Goal: Task Accomplishment & Management: Manage account settings

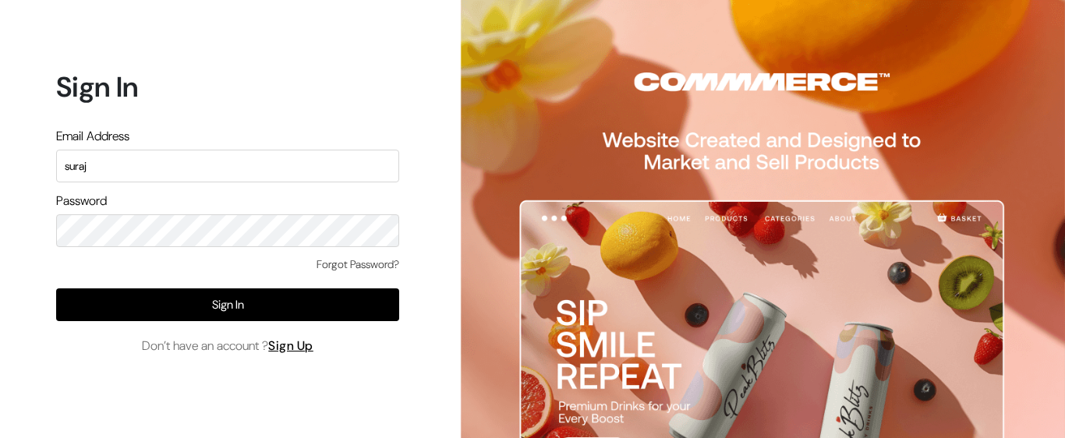
type input "[EMAIL_ADDRESS][DOMAIN_NAME]"
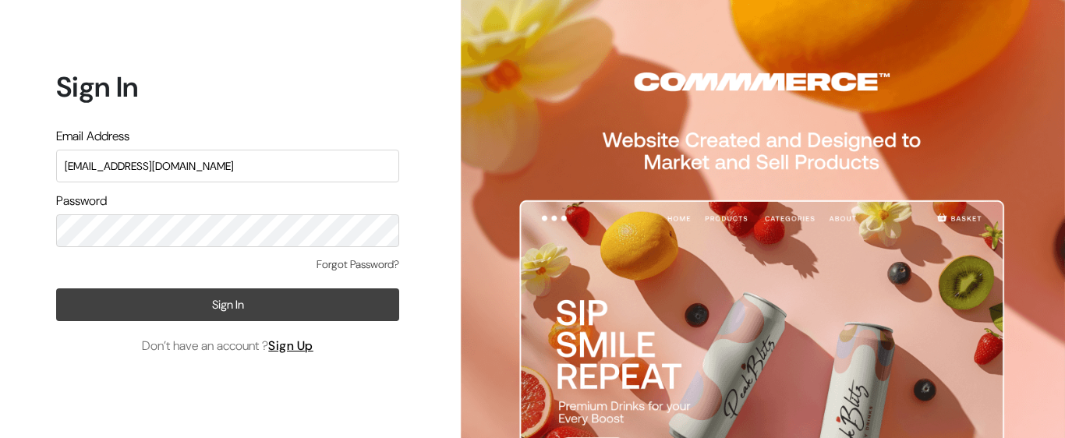
click at [207, 316] on button "Sign In" at bounding box center [227, 304] width 343 height 33
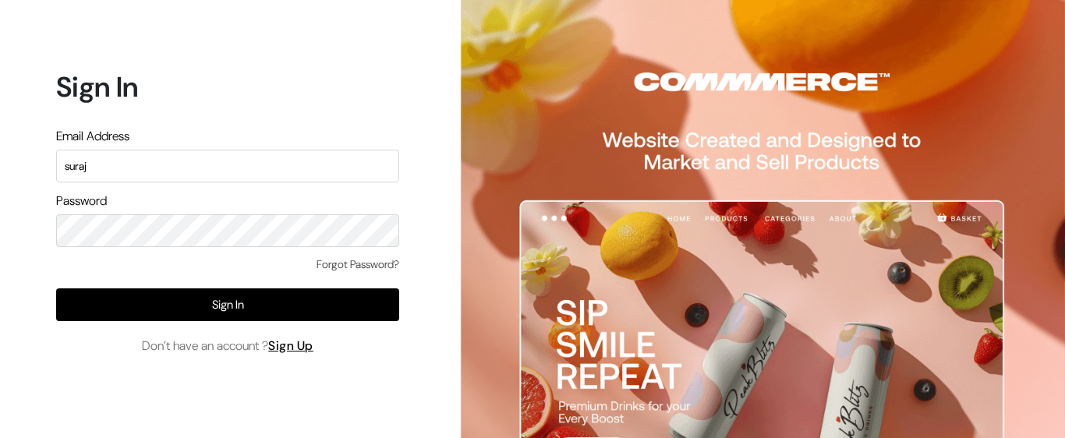
type input "[EMAIL_ADDRESS][DOMAIN_NAME]"
click at [25, 229] on div "Sign In Email Address surajp@outdoinc.com Password Forgot Password? Sign In Don…" at bounding box center [222, 219] width 444 height 438
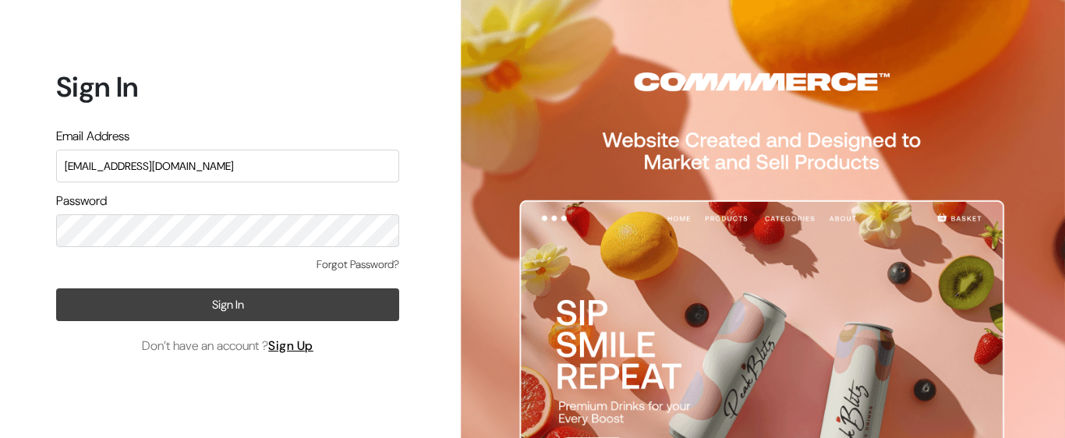
click at [220, 293] on button "Sign In" at bounding box center [227, 304] width 343 height 33
